Goal: Task Accomplishment & Management: Use online tool/utility

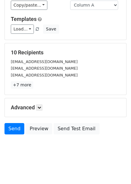
scroll to position [48, 0]
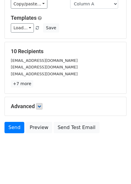
click at [42, 109] on link at bounding box center [39, 106] width 7 height 7
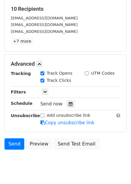
scroll to position [96, 0]
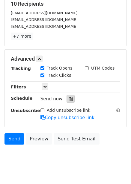
click at [69, 100] on icon at bounding box center [71, 99] width 4 height 4
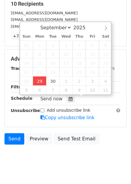
type input "2025-09-29 12:00"
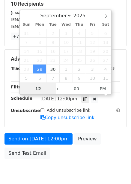
scroll to position [0, 0]
type input "4"
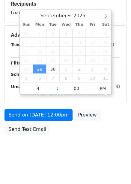
type input "2025-09-29 16:00"
click at [80, 143] on body "New Campaign Daily emails left: 50 Google Sheet: Untitled spreadsheet Variables…" at bounding box center [65, 36] width 131 height 254
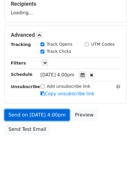
click at [53, 114] on link "Send on Sep 29 at 4:00pm" at bounding box center [36, 115] width 65 height 11
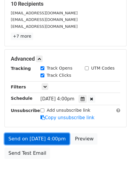
click at [47, 138] on link "Send on Sep 29 at 4:00pm" at bounding box center [36, 139] width 65 height 11
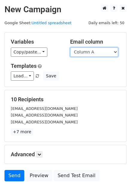
click at [101, 49] on select "Column A Column B Column C Column D Column E Column F" at bounding box center [94, 52] width 48 height 9
select select "Column B"
click at [70, 48] on select "Column A Column B Column C Column D Column E Column F" at bounding box center [94, 52] width 48 height 9
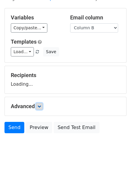
click at [43, 106] on link at bounding box center [39, 106] width 7 height 7
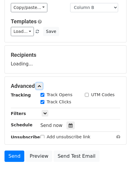
scroll to position [51, 0]
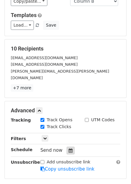
click at [68, 147] on div at bounding box center [70, 151] width 8 height 8
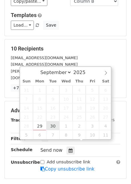
type input "2025-09-30 12:00"
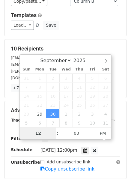
type input "5"
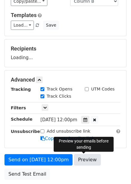
type input "2025-09-30 17:00"
click at [81, 161] on link "Preview" at bounding box center [87, 160] width 26 height 11
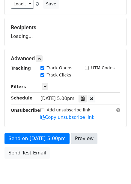
scroll to position [97, 0]
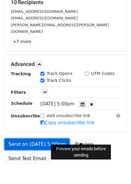
click at [44, 142] on link "Send on Sep 30 at 5:00pm" at bounding box center [36, 144] width 65 height 11
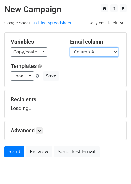
click at [95, 54] on select "Column A Column B Column C Column D Column E Column F" at bounding box center [94, 52] width 48 height 9
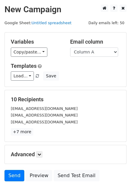
click at [84, 79] on div "Load... No templates saved Save" at bounding box center [65, 76] width 118 height 9
click at [94, 54] on select "Column A Column B Column C Column D Column E Column F" at bounding box center [94, 52] width 48 height 9
select select "Column C"
click at [70, 48] on select "Column A Column B Column C Column D Column E Column F" at bounding box center [94, 52] width 48 height 9
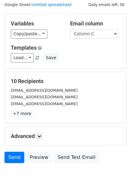
click at [40, 115] on p "+7 more" at bounding box center [65, 113] width 109 height 7
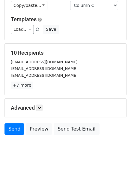
scroll to position [48, 0]
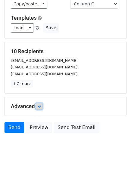
click at [39, 105] on icon at bounding box center [39, 107] width 4 height 4
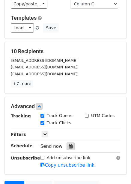
click at [69, 147] on icon at bounding box center [71, 147] width 4 height 4
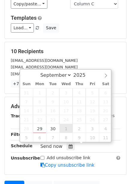
type input "2025-10-01 12:00"
select select "9"
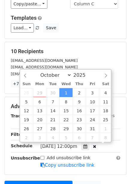
scroll to position [0, 0]
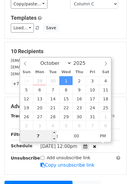
click at [38, 134] on input "7" at bounding box center [38, 136] width 37 height 12
type input "6"
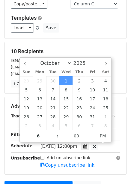
type input "2025-10-01 18:00"
click at [91, 157] on div "Add unsubscribe link Copy unsubscribe link" at bounding box center [80, 162] width 89 height 14
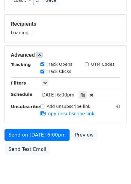
scroll to position [97, 0]
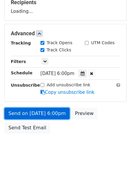
click at [42, 114] on link "Send on Oct 1 at 6:00pm" at bounding box center [36, 113] width 65 height 11
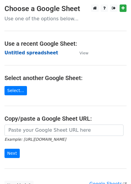
click at [38, 55] on strong "Untitled spreadsheet" at bounding box center [31, 52] width 54 height 5
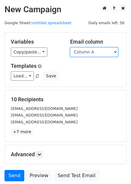
click at [98, 54] on select "Column A Column B Column C Column D Column E Column F" at bounding box center [94, 52] width 48 height 9
click at [70, 48] on select "Column A Column B Column C Column D Column E Column F" at bounding box center [94, 52] width 48 height 9
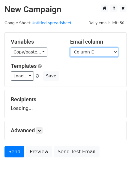
click at [80, 49] on select "Column A Column B Column C Column D Column E Column F" at bounding box center [94, 52] width 48 height 9
select select "Column D"
click at [70, 48] on select "Column A Column B Column C Column D Column E Column F" at bounding box center [94, 52] width 48 height 9
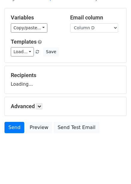
click at [39, 101] on div "Advanced Tracking Track Opens UTM Codes Track Clicks Filters Only include sprea…" at bounding box center [65, 106] width 121 height 19
click at [40, 106] on icon at bounding box center [39, 107] width 4 height 4
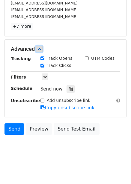
scroll to position [107, 0]
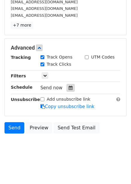
click at [70, 89] on div at bounding box center [70, 88] width 8 height 8
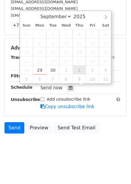
type input "[DATE] 12:00"
select select "9"
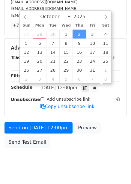
scroll to position [0, 0]
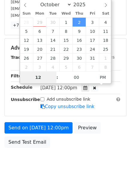
type input "7"
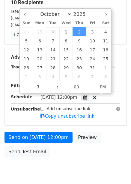
type input "[DATE] 19:00"
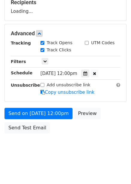
click at [99, 137] on body "New Campaign Daily emails left: 50 Google Sheet: Untitled spreadsheet Variables…" at bounding box center [65, 34] width 131 height 254
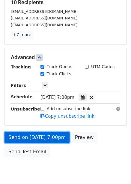
click at [55, 134] on link "Send on [DATE] 7:00pm" at bounding box center [36, 137] width 65 height 11
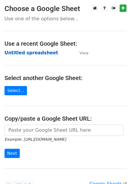
click at [40, 54] on strong "Untitled spreadsheet" at bounding box center [31, 52] width 54 height 5
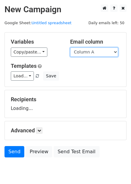
click at [95, 54] on select "Column A Column B Column C Column D Column E Column F" at bounding box center [94, 52] width 48 height 9
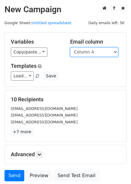
click at [98, 51] on select "Column A Column B Column C Column D Column E Column F" at bounding box center [94, 52] width 48 height 9
select select "Column E"
click at [70, 48] on select "Column A Column B Column C Column D Column E Column F" at bounding box center [94, 52] width 48 height 9
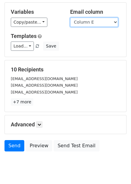
scroll to position [24, 0]
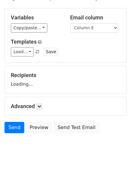
click at [42, 121] on form "Variables Copy/paste... {{Column A}} {{Column B}} {{Column C}} {{Column D}} {{C…" at bounding box center [65, 72] width 122 height 128
click at [41, 105] on icon at bounding box center [39, 107] width 4 height 4
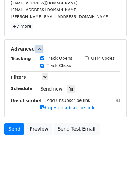
scroll to position [107, 0]
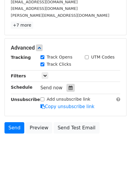
click at [69, 85] on div at bounding box center [70, 88] width 8 height 8
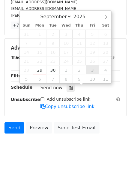
type input "2025-10-03 12:00"
select select "9"
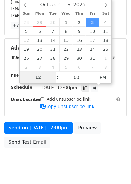
type input "8"
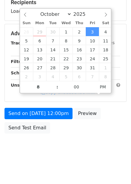
type input "2025-10-03 20:00"
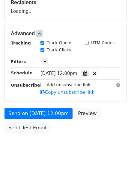
click at [110, 121] on div "Send on Oct 3 at 12:00pm Preview Send Test Email" at bounding box center [65, 122] width 131 height 29
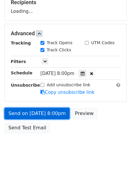
click at [51, 114] on link "Send on Oct 3 at 8:00pm" at bounding box center [36, 113] width 65 height 11
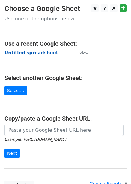
click at [28, 51] on strong "Untitled spreadsheet" at bounding box center [31, 52] width 54 height 5
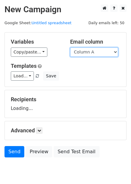
drag, startPoint x: 94, startPoint y: 52, endPoint x: 94, endPoint y: 56, distance: 3.6
click at [94, 52] on select "Column A Column B Column C Column D Column E Column F" at bounding box center [94, 52] width 48 height 9
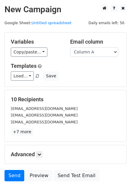
click at [91, 103] on h5 "10 Recipients" at bounding box center [65, 99] width 109 height 7
click at [98, 54] on select "Column A Column B Column C Column D Column E Column F" at bounding box center [94, 52] width 48 height 9
select select "Column F"
click at [70, 48] on select "Column A Column B Column C Column D Column E Column F" at bounding box center [94, 52] width 48 height 9
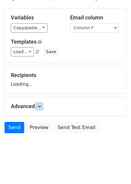
click at [40, 107] on icon at bounding box center [39, 107] width 4 height 4
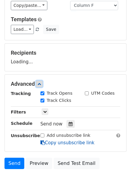
scroll to position [78, 0]
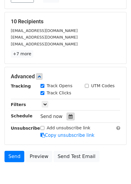
click at [69, 117] on icon at bounding box center [71, 117] width 4 height 4
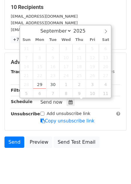
scroll to position [107, 0]
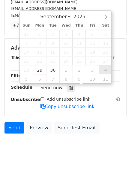
type input "[DATE] 12:00"
select select "9"
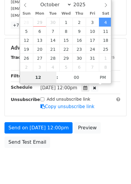
type input "9"
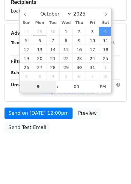
scroll to position [97, 0]
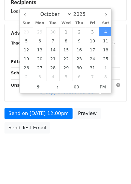
type input "[DATE] 21:00"
click at [99, 131] on div "Send on [DATE] 12:00pm Preview Send Test Email" at bounding box center [65, 122] width 131 height 29
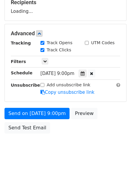
click at [51, 105] on form "Variables Copy/paste... {{Column A}} {{Column B}} {{Column C}} {{Column D}} {{C…" at bounding box center [65, 36] width 122 height 202
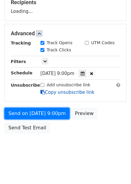
click at [52, 115] on form "Variables Copy/paste... {{Column A}} {{Column B}} {{Column C}} {{Column D}} {{C…" at bounding box center [65, 36] width 122 height 202
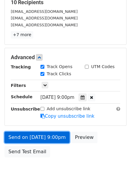
click at [46, 137] on link "Send on [DATE] 9:00pm" at bounding box center [36, 137] width 65 height 11
